Goal: Information Seeking & Learning: Learn about a topic

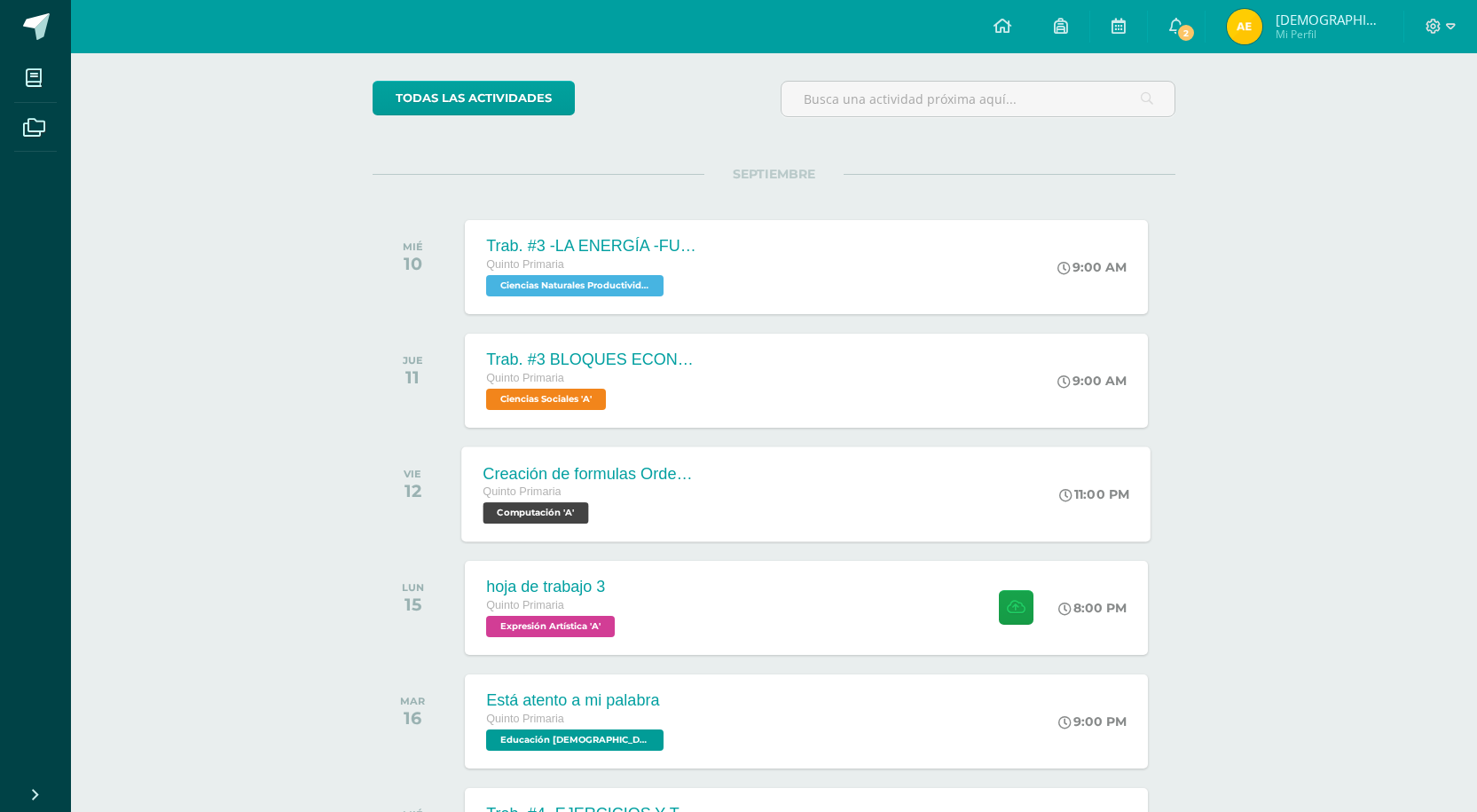
scroll to position [266, 0]
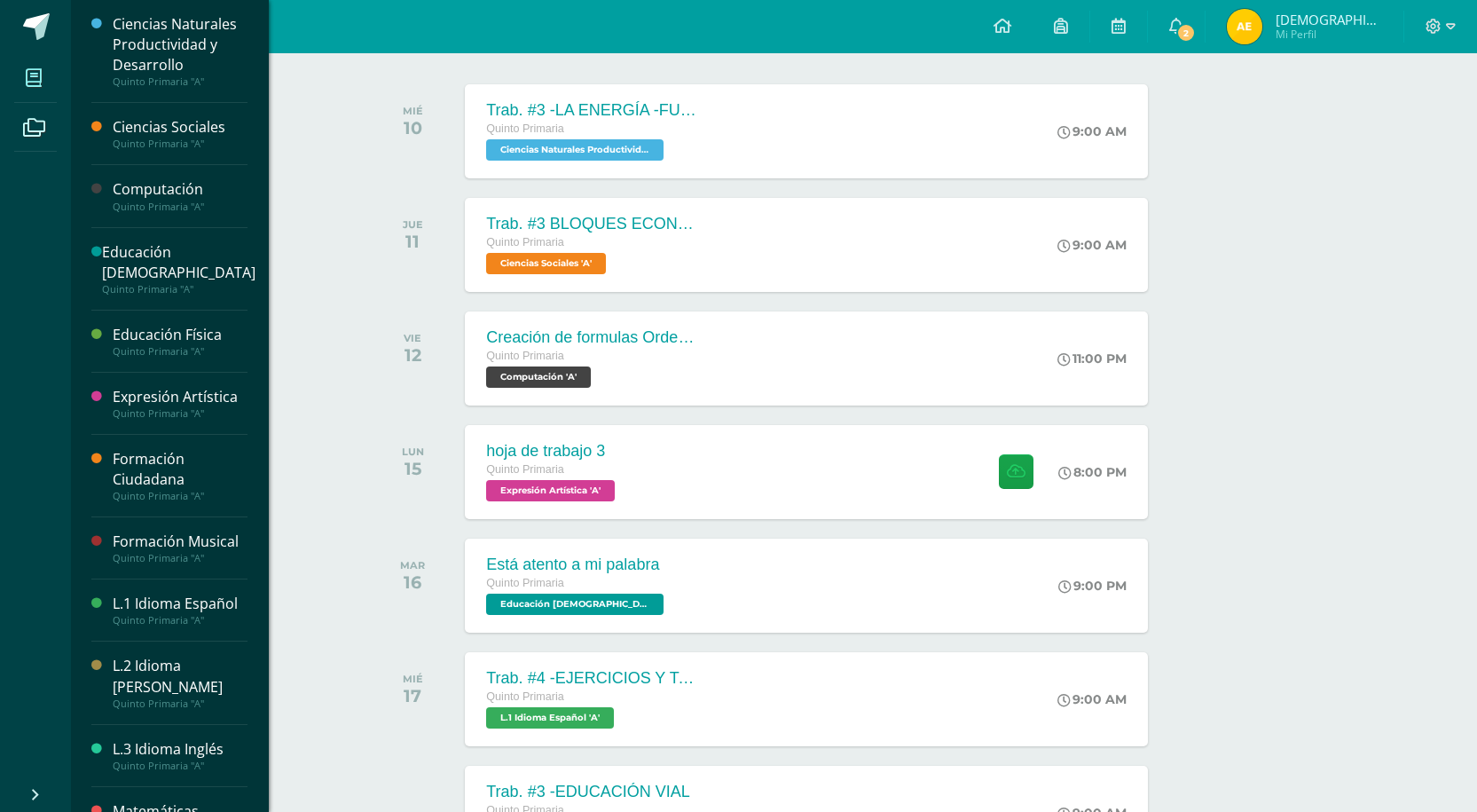
click at [40, 99] on link "Mis cursos" at bounding box center [35, 78] width 43 height 50
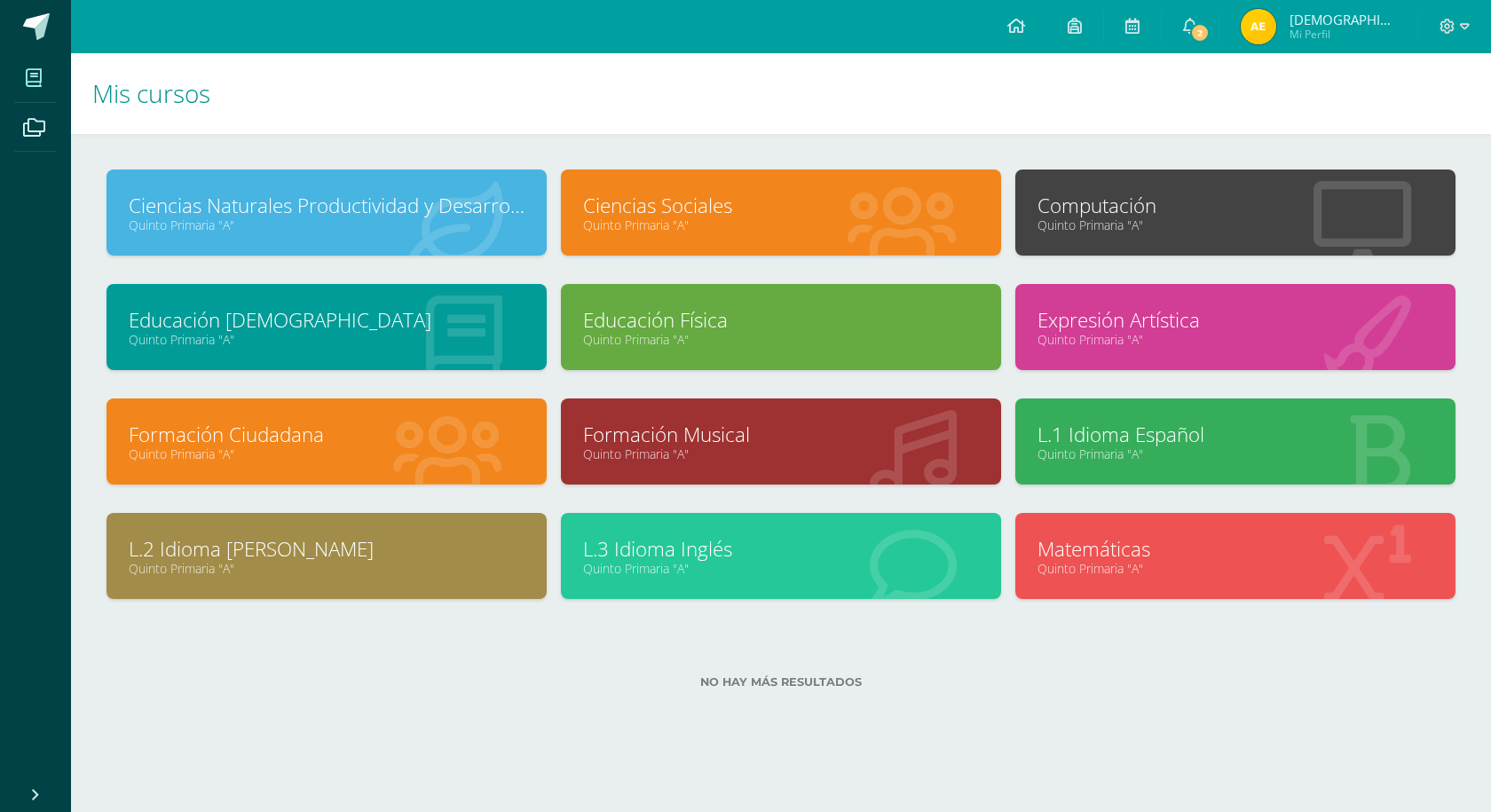
click at [1115, 546] on link "Matemáticas" at bounding box center [1235, 548] width 396 height 28
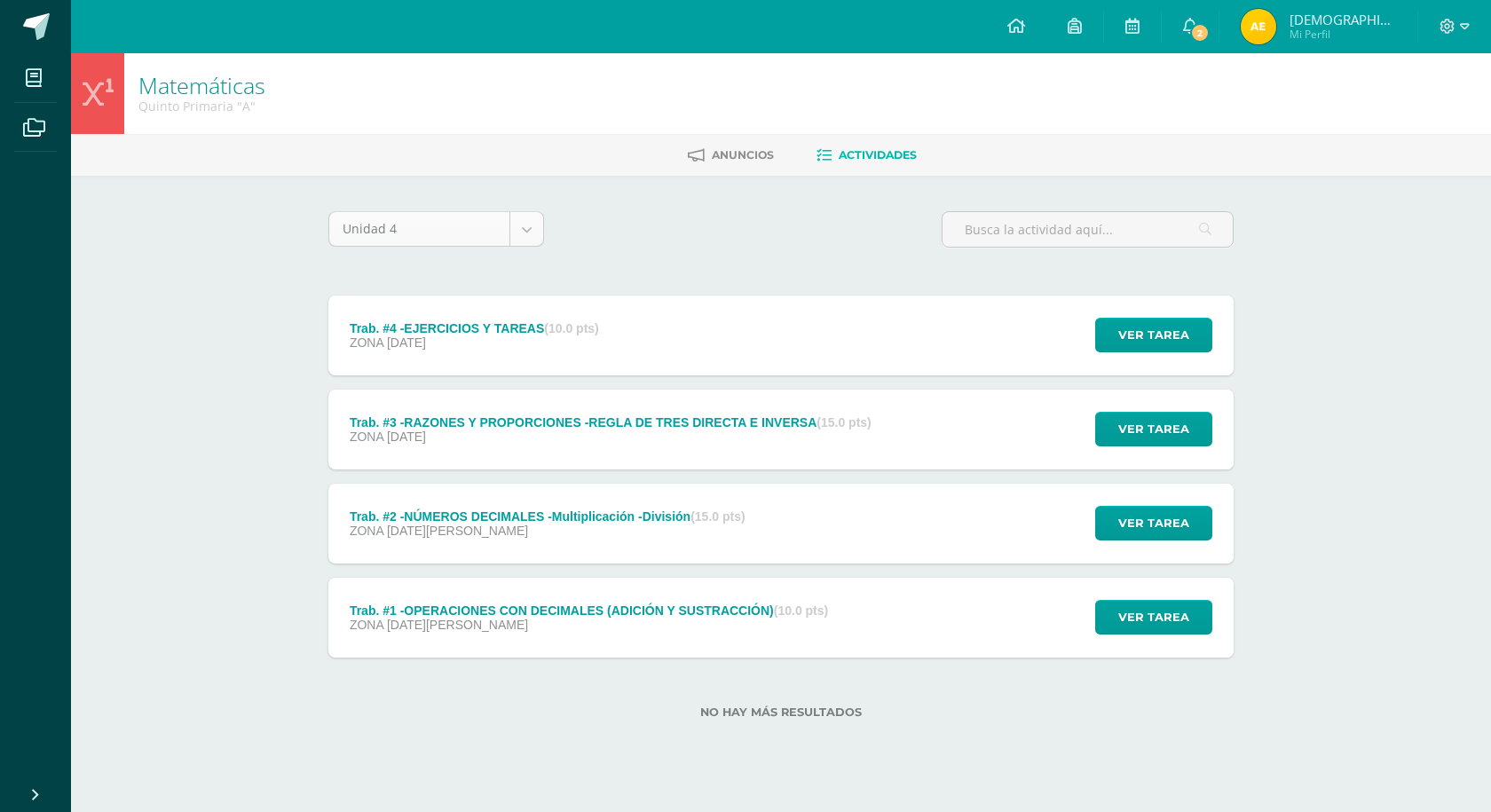
click at [528, 225] on body "Mis cursos Archivos Cerrar panel Ciencias Naturales Productividad y Desarrollo …" at bounding box center [746, 387] width 1491 height 776
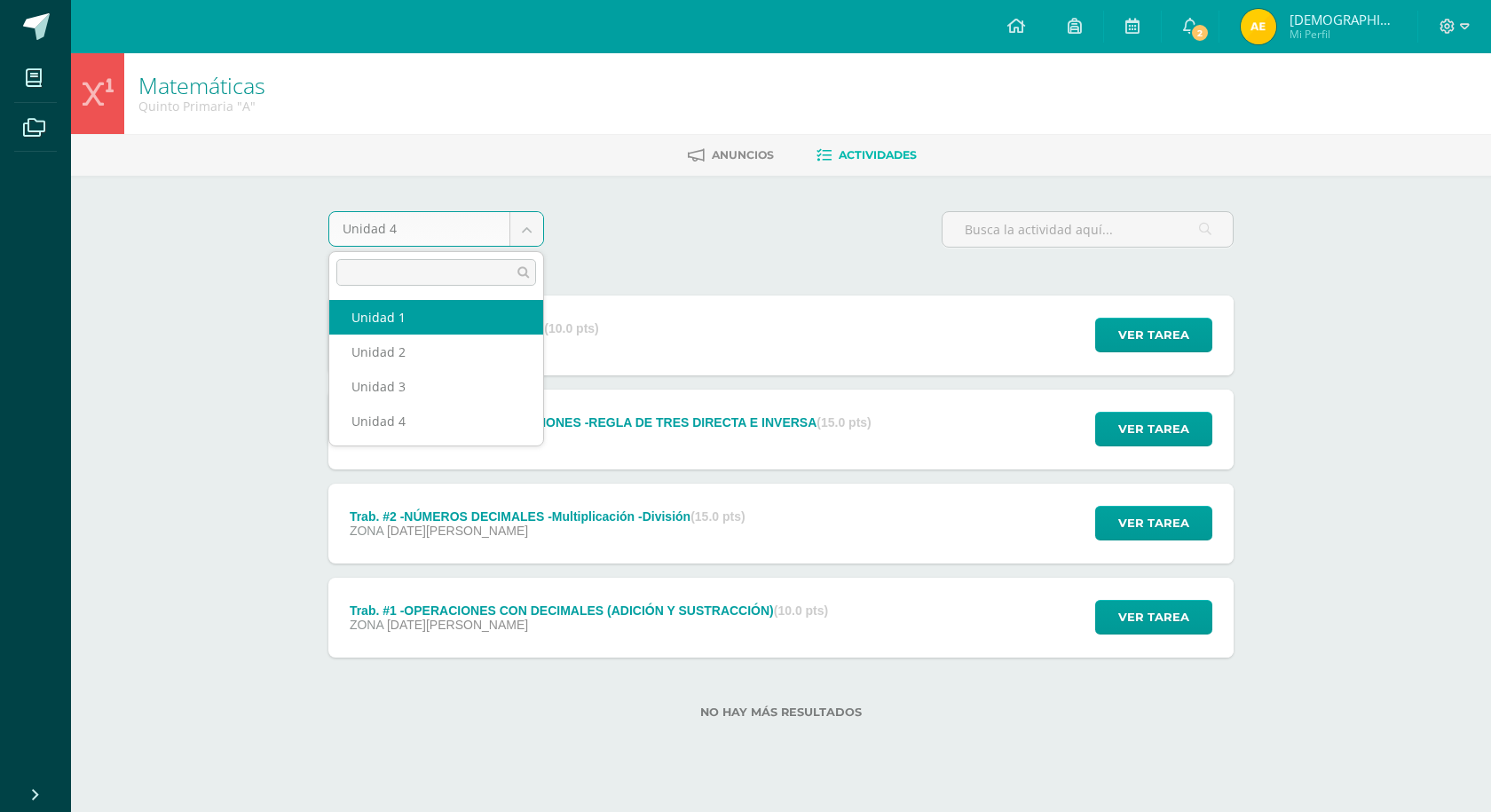
select select "Unidad 1"
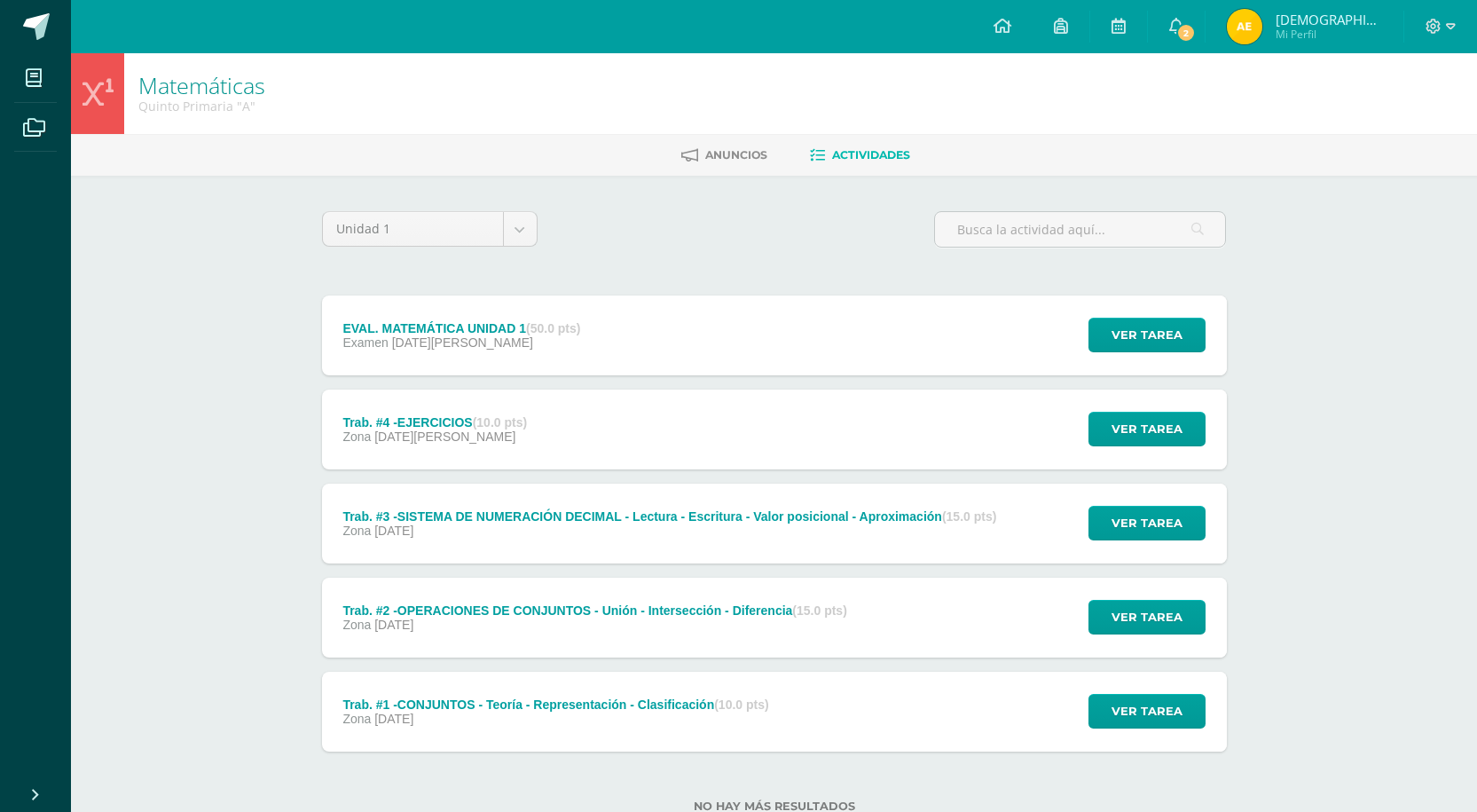
click at [504, 691] on div "Trab. #1 -CONJUNTOS - Teoría - Representación - Clasificación (10.0 pts) Zona […" at bounding box center [557, 711] width 469 height 79
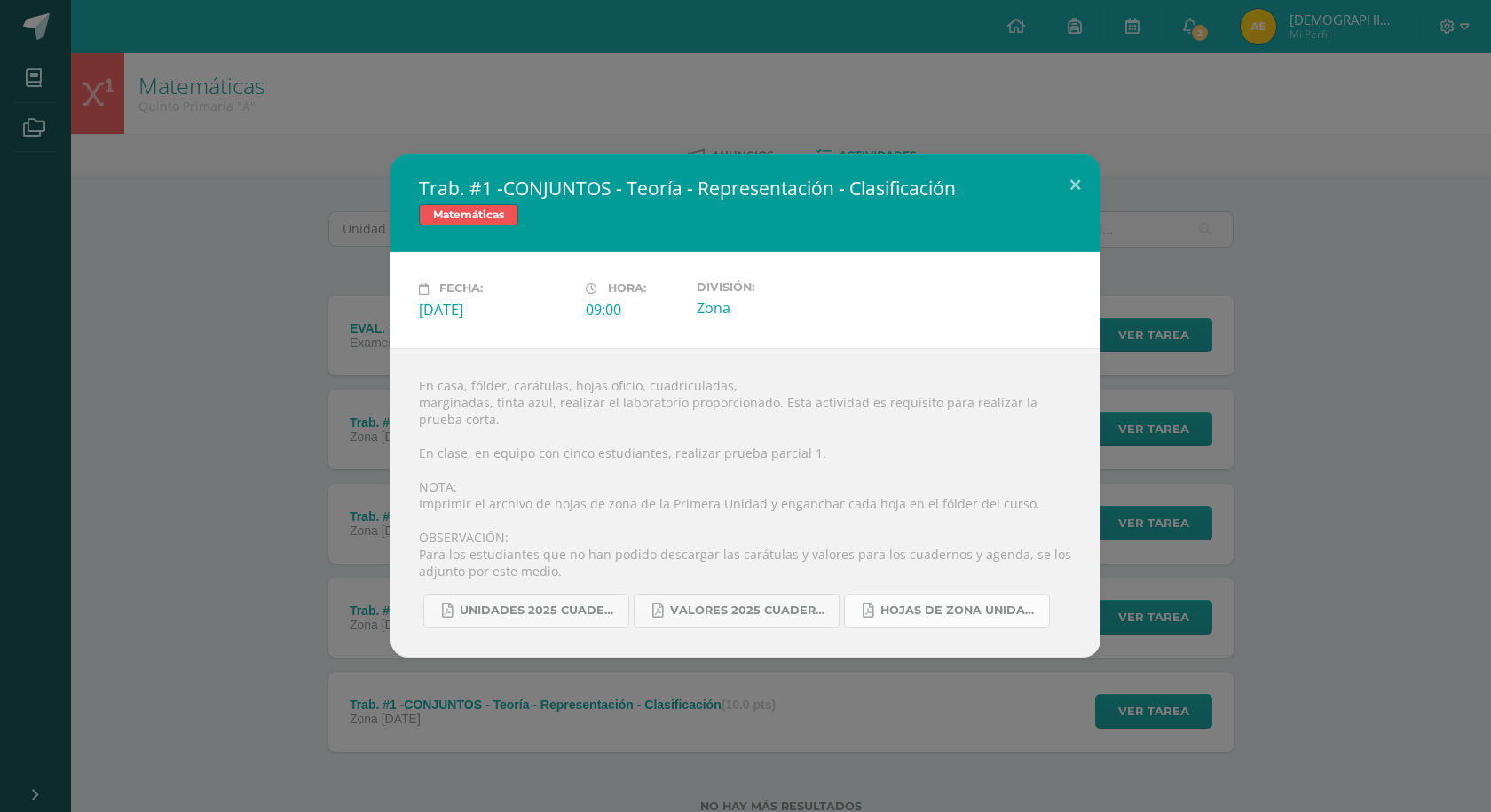
click at [937, 594] on link "HOJAS DE ZONA UNIDAD 1-2025.pdf" at bounding box center [946, 611] width 206 height 34
